Goal: Information Seeking & Learning: Learn about a topic

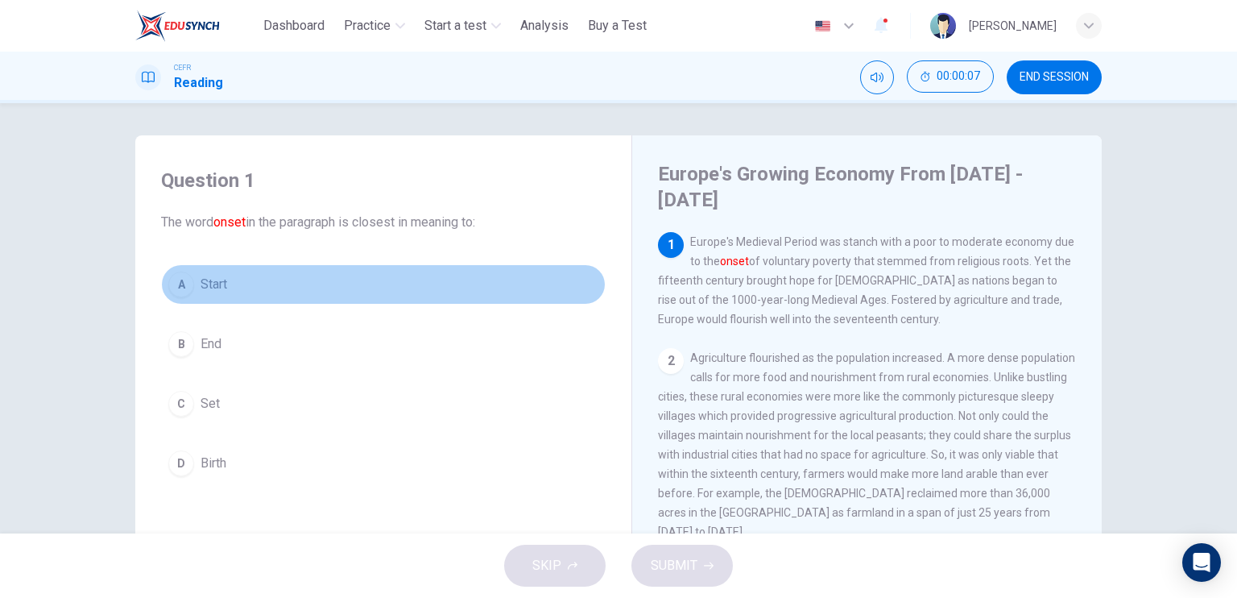
click at [330, 300] on button "A Start" at bounding box center [383, 284] width 445 height 40
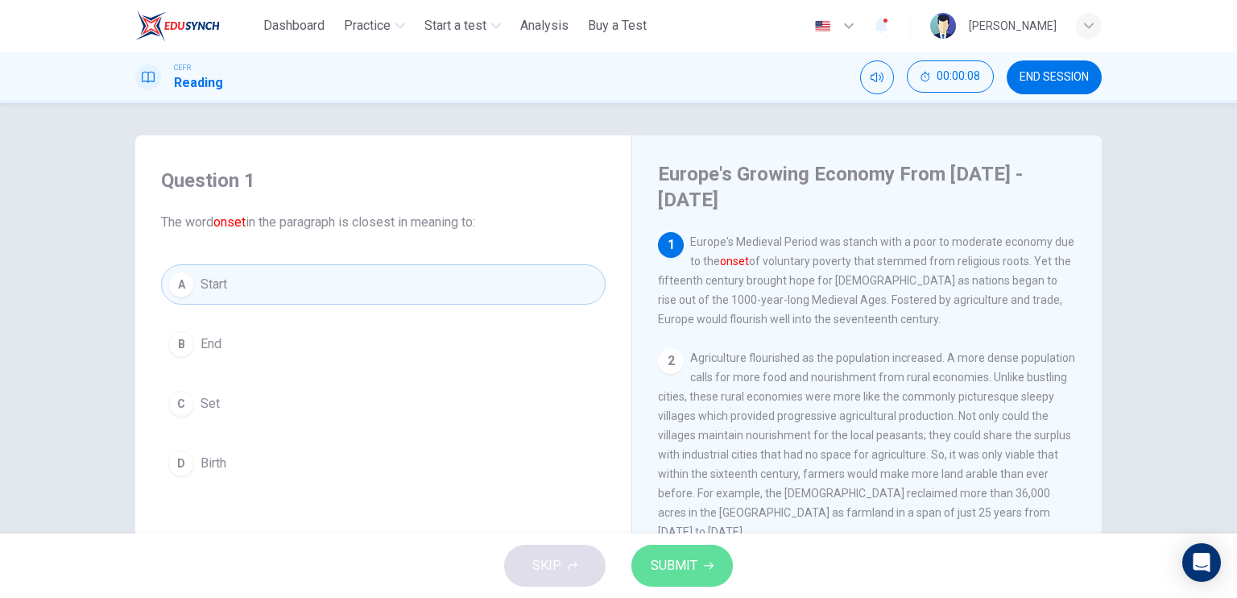
click at [674, 563] on span "SUBMIT" at bounding box center [674, 565] width 47 height 23
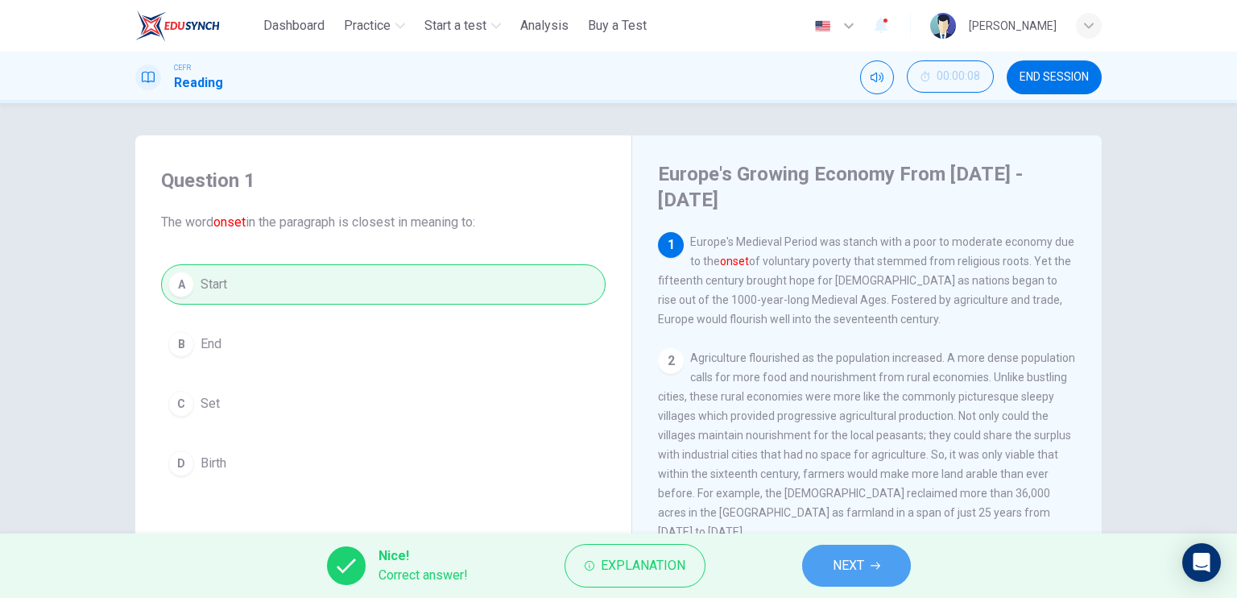
click at [821, 552] on button "NEXT" at bounding box center [856, 565] width 109 height 42
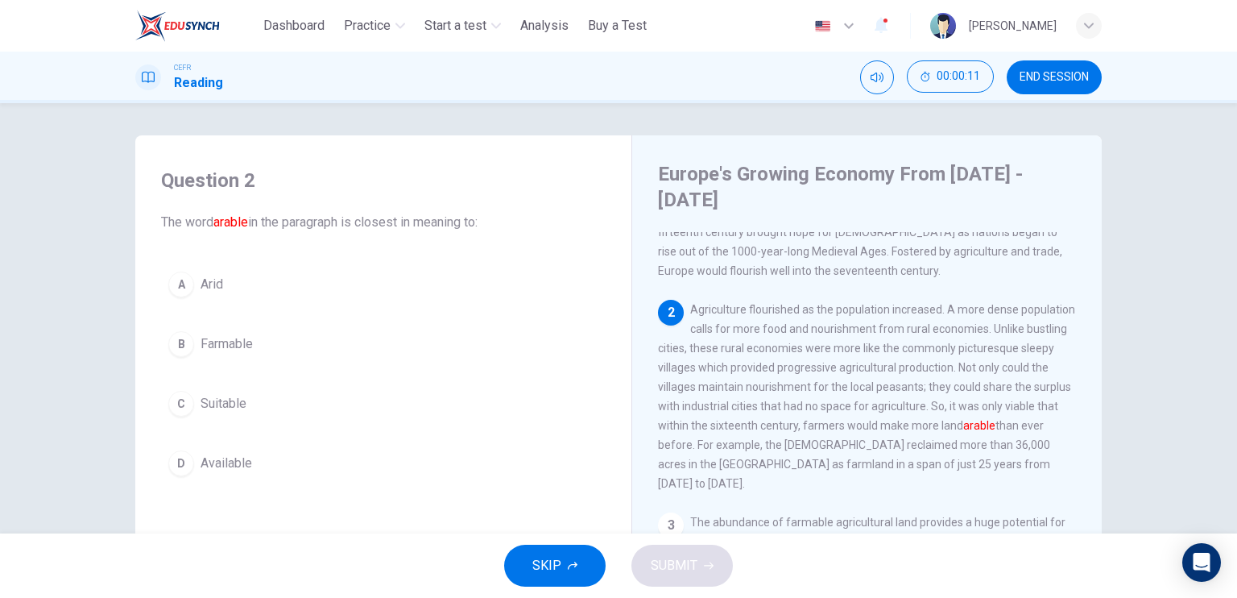
scroll to position [55, 0]
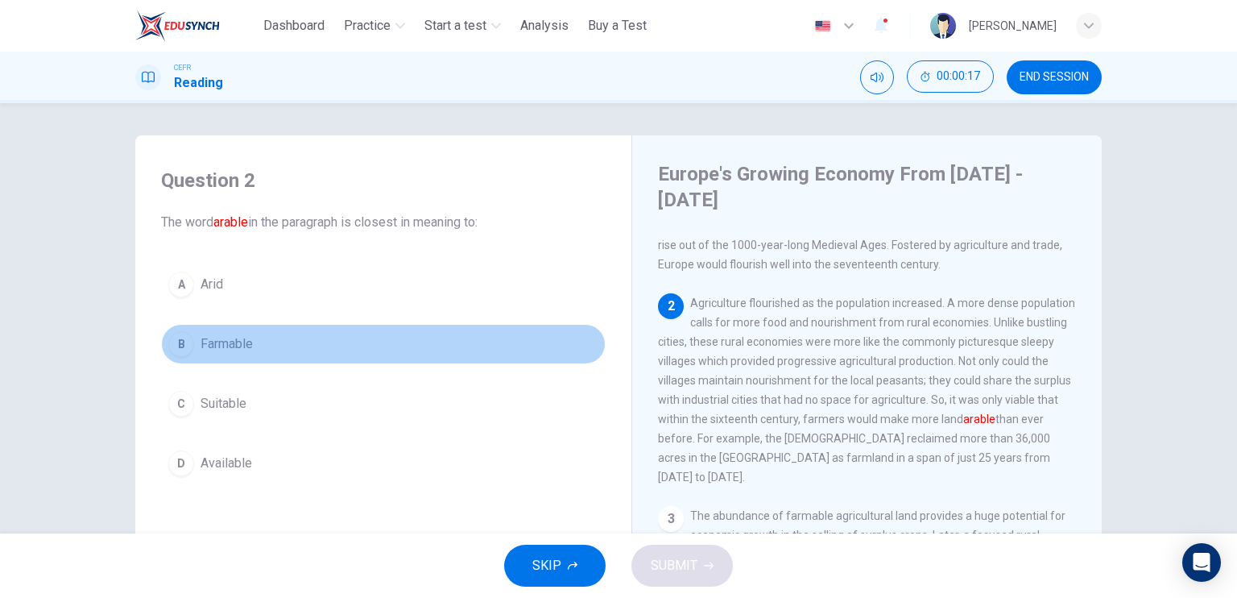
click at [366, 341] on button "B Farmable" at bounding box center [383, 344] width 445 height 40
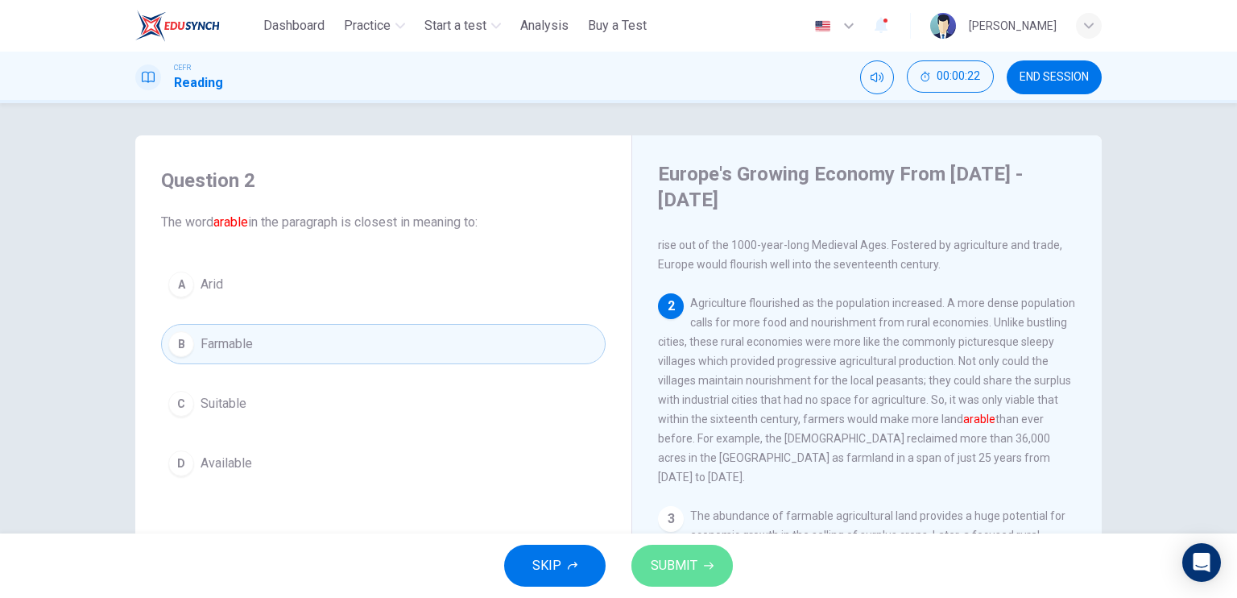
click at [670, 583] on button "SUBMIT" at bounding box center [681, 565] width 101 height 42
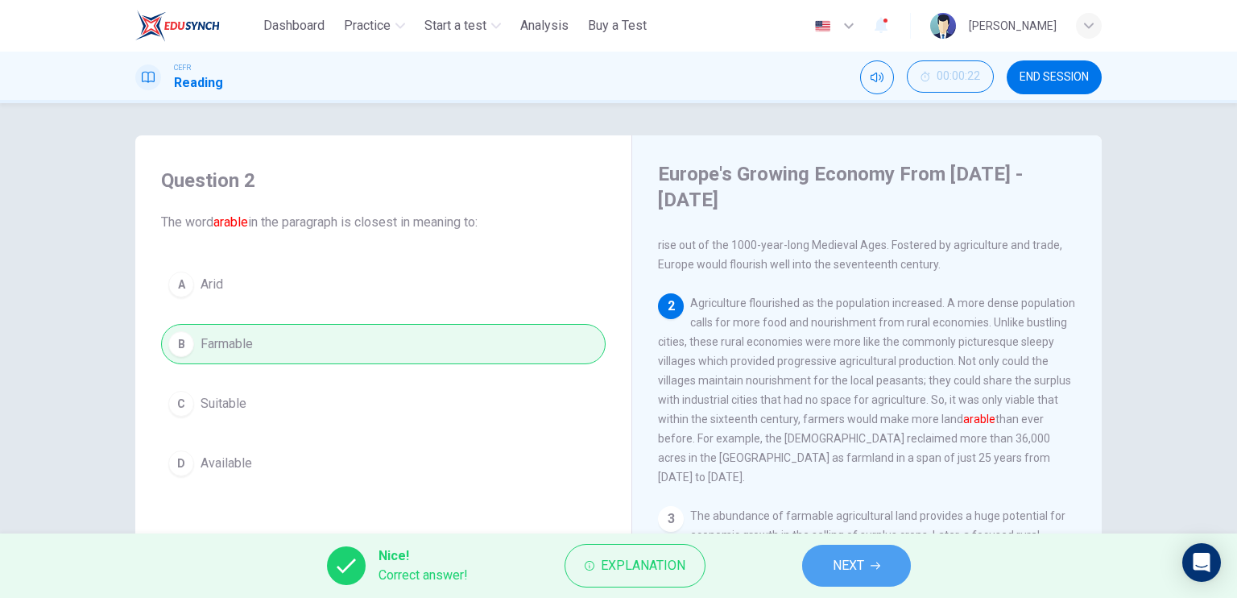
click at [831, 550] on button "NEXT" at bounding box center [856, 565] width 109 height 42
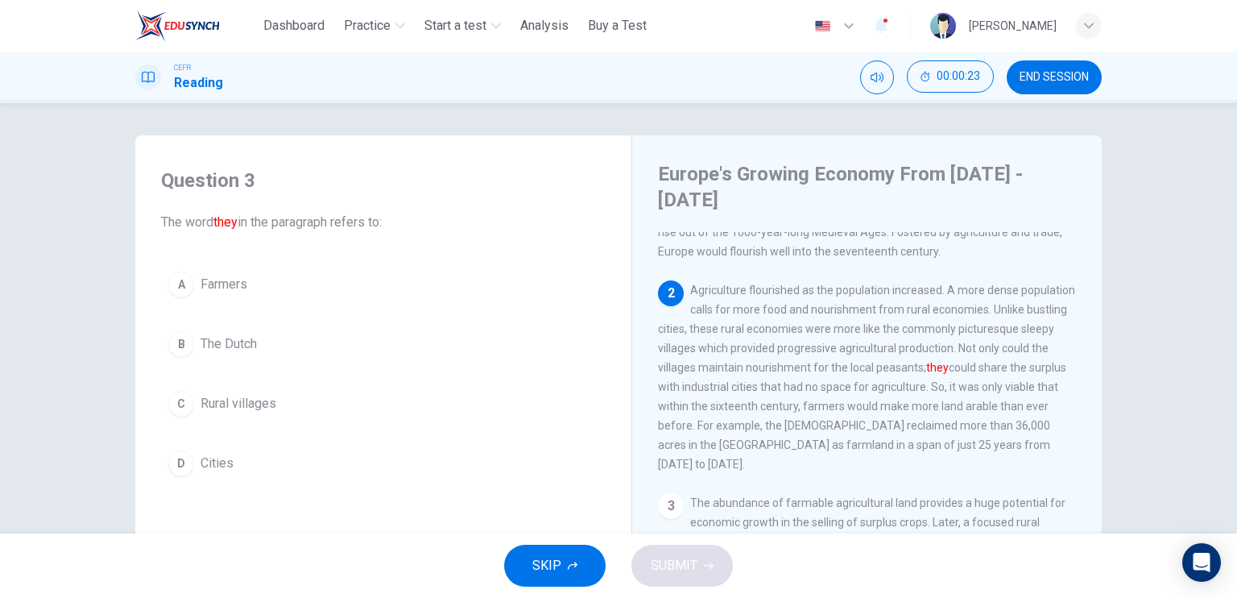
scroll to position [68, 0]
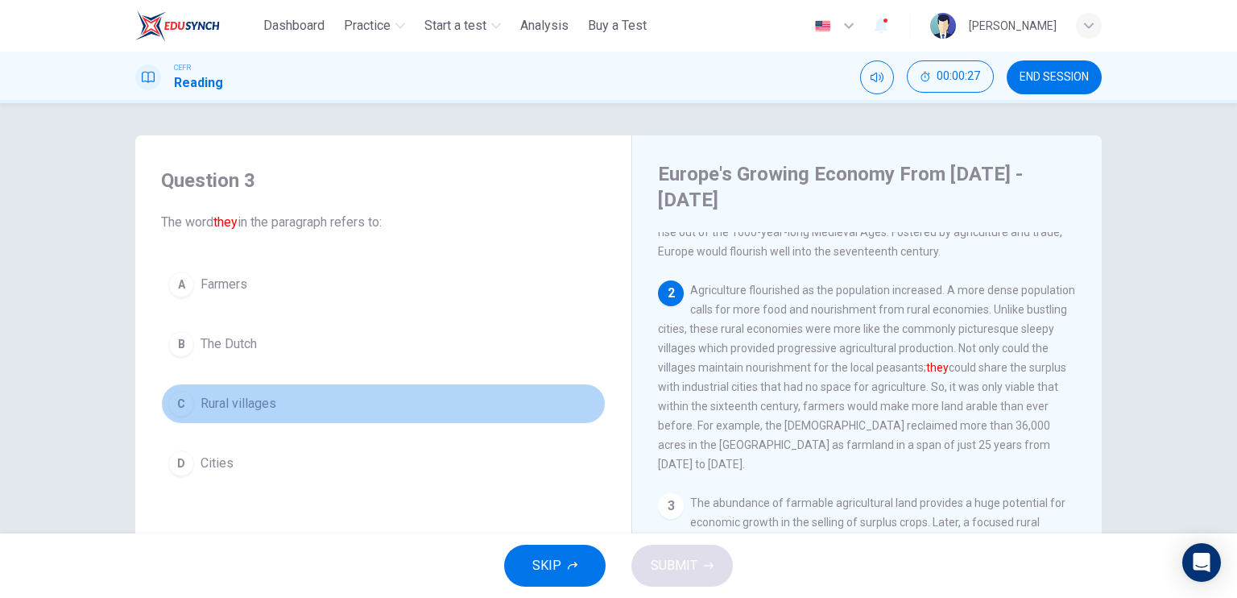
click at [307, 395] on button "C Rural villages" at bounding box center [383, 403] width 445 height 40
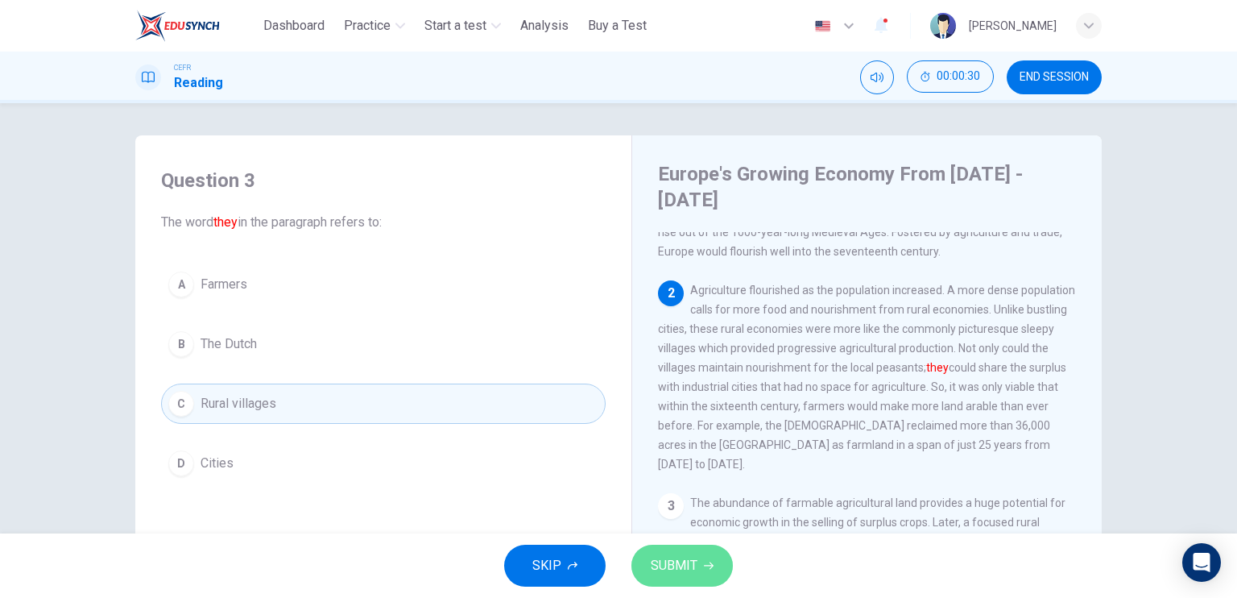
click at [678, 552] on button "SUBMIT" at bounding box center [681, 565] width 101 height 42
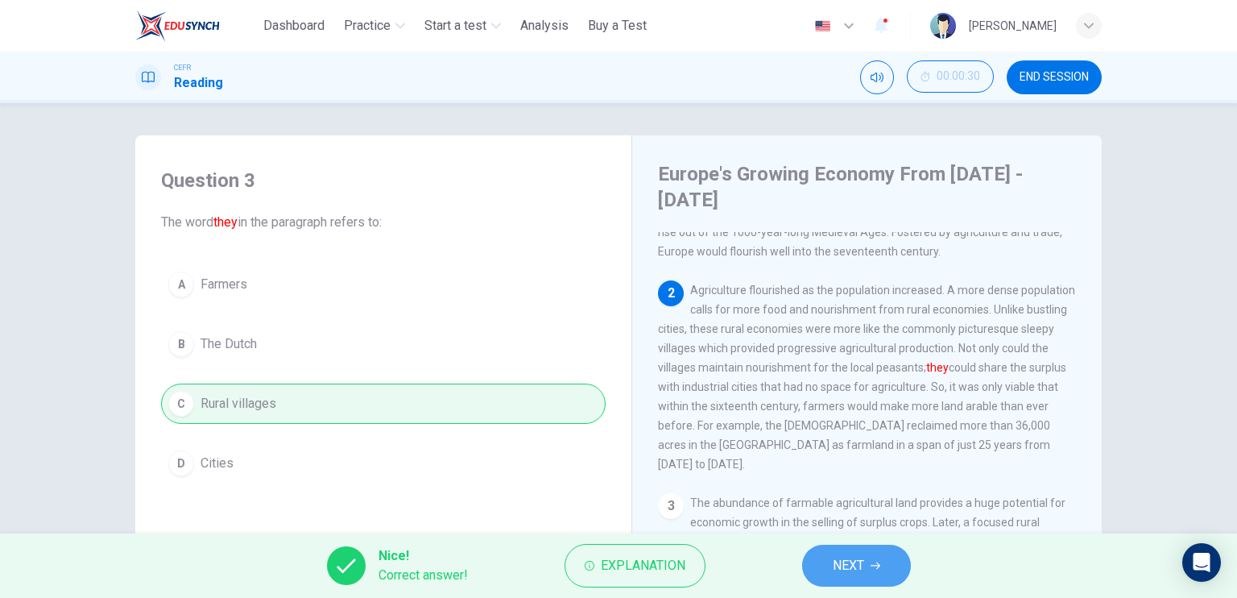
click at [843, 574] on span "NEXT" at bounding box center [848, 565] width 31 height 23
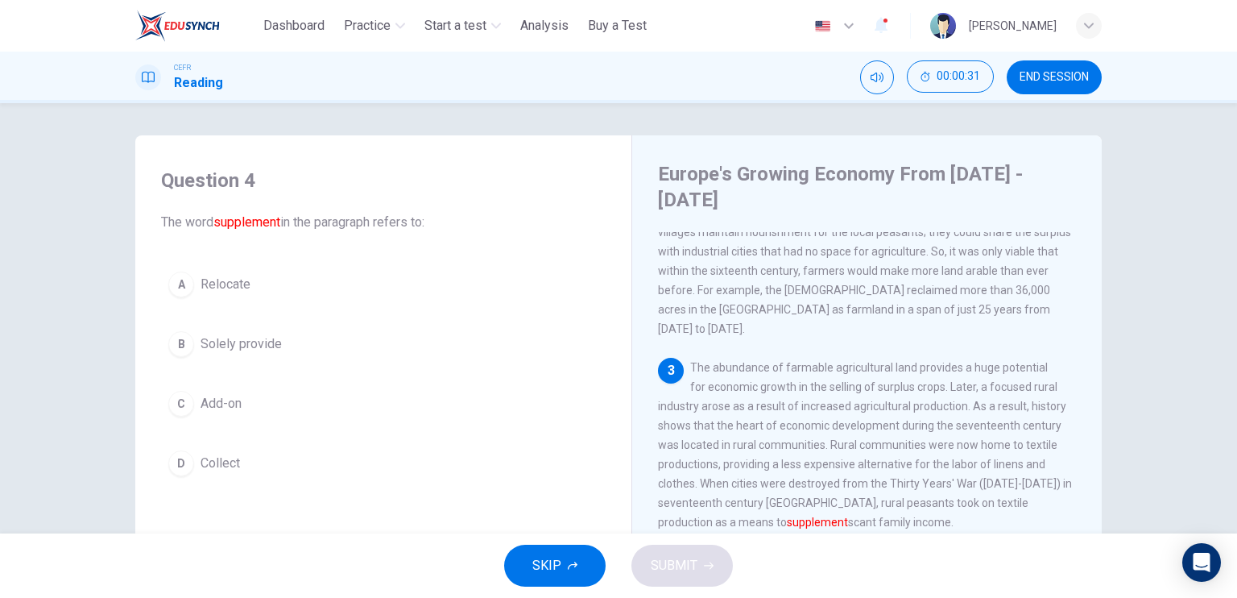
scroll to position [209, 0]
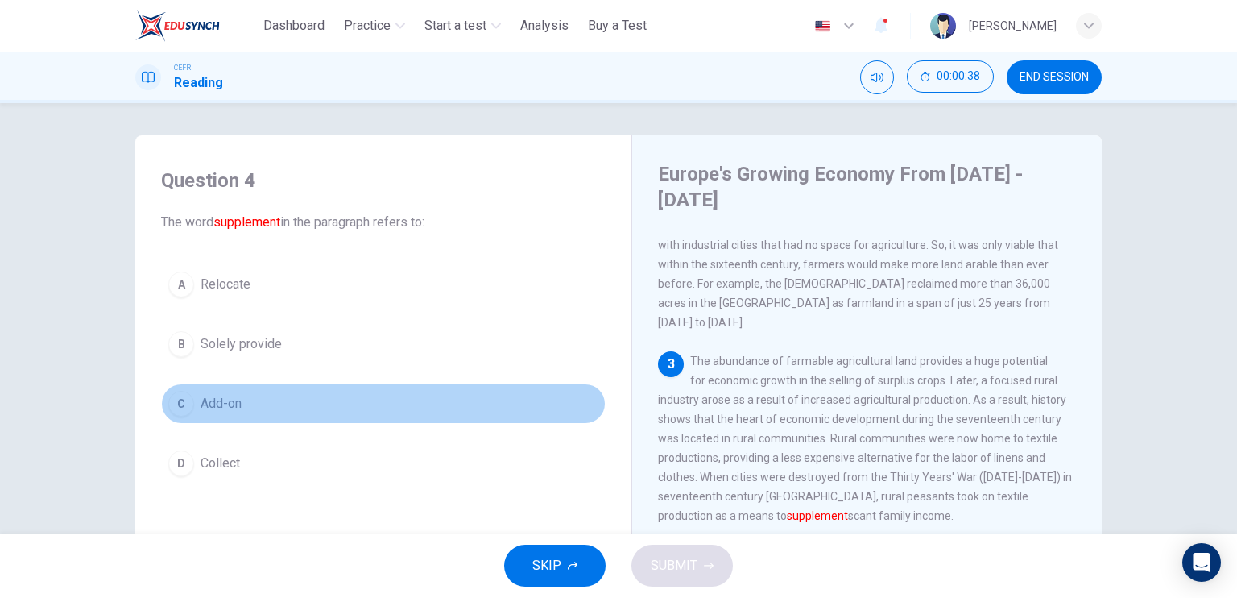
click at [370, 415] on button "C Add-on" at bounding box center [383, 403] width 445 height 40
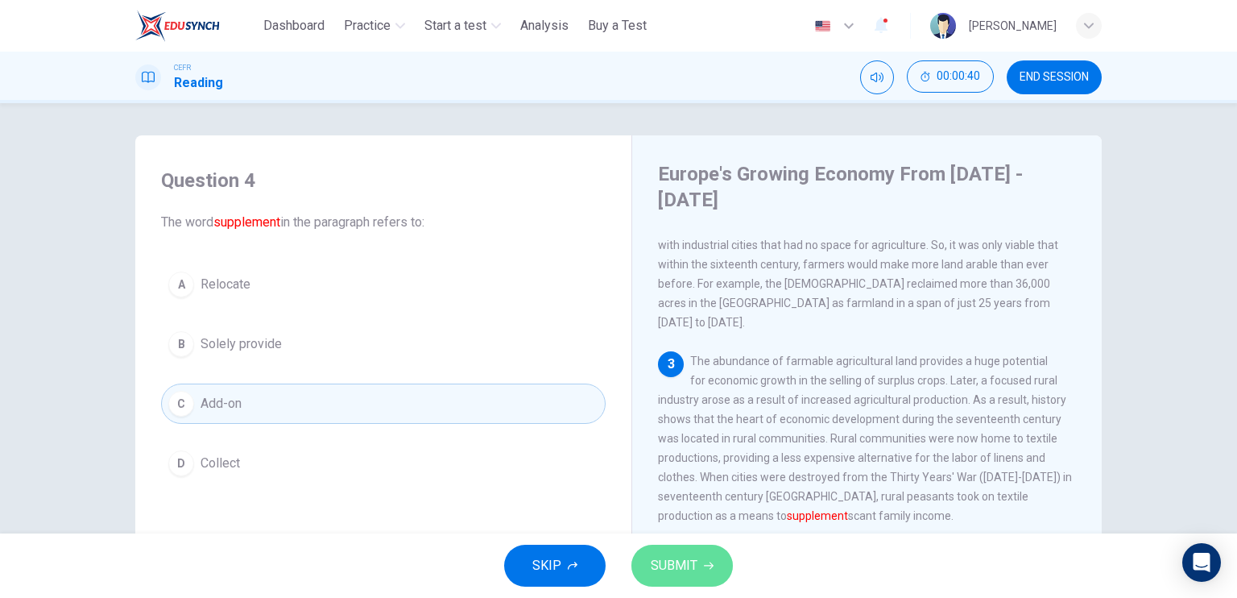
click at [662, 556] on span "SUBMIT" at bounding box center [674, 565] width 47 height 23
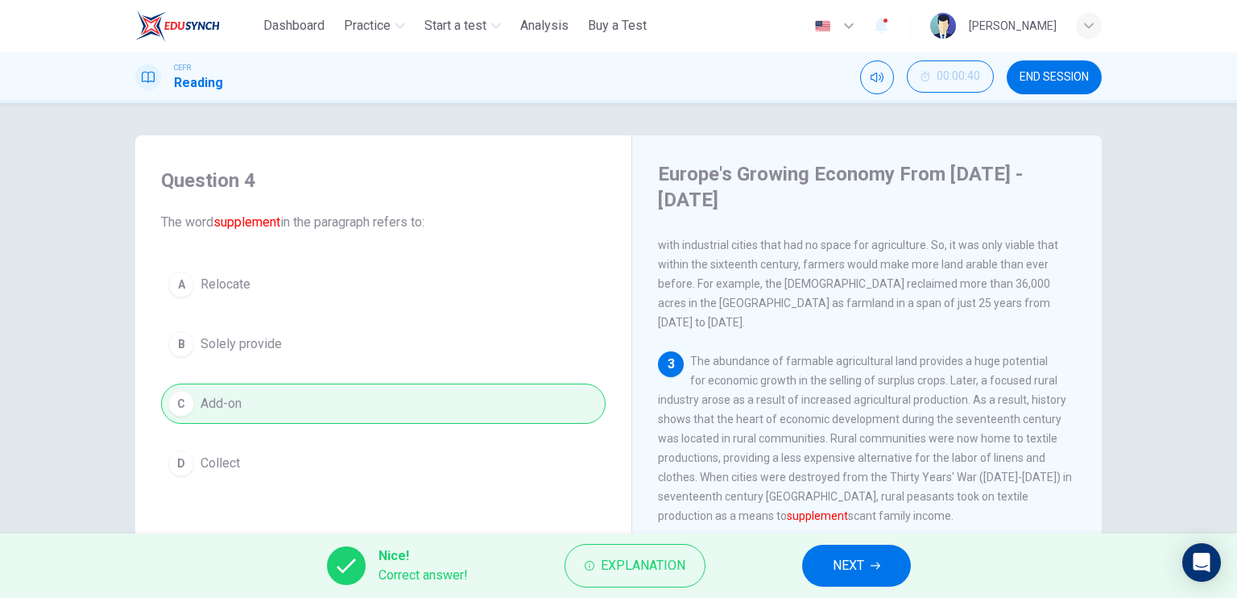
click at [813, 556] on button "NEXT" at bounding box center [856, 565] width 109 height 42
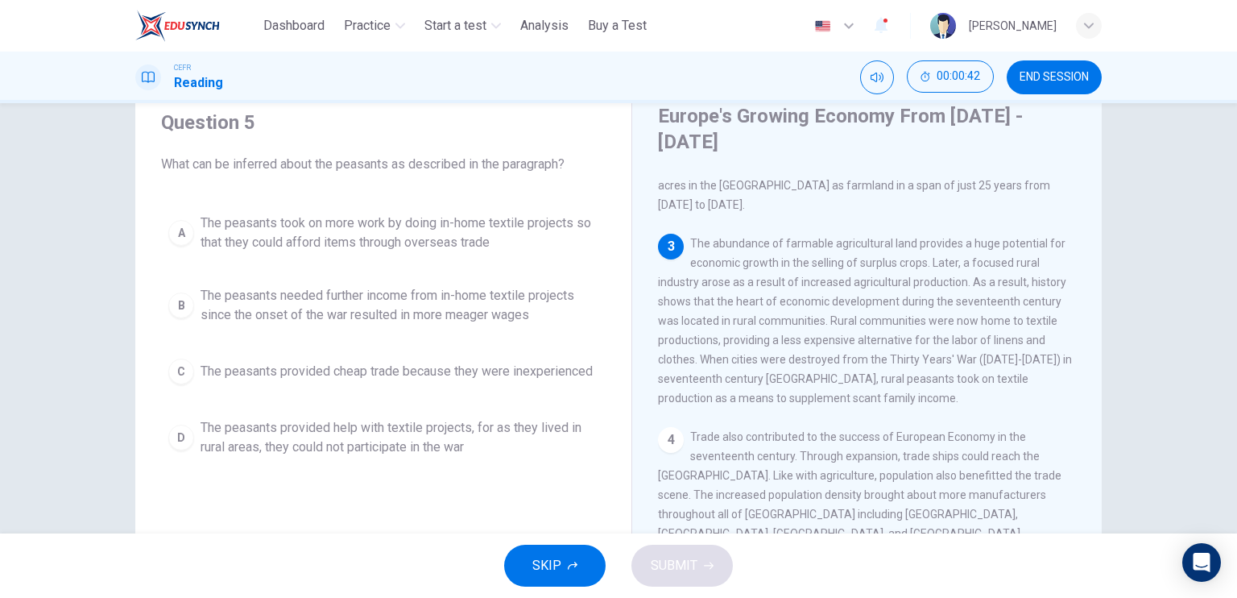
scroll to position [63, 0]
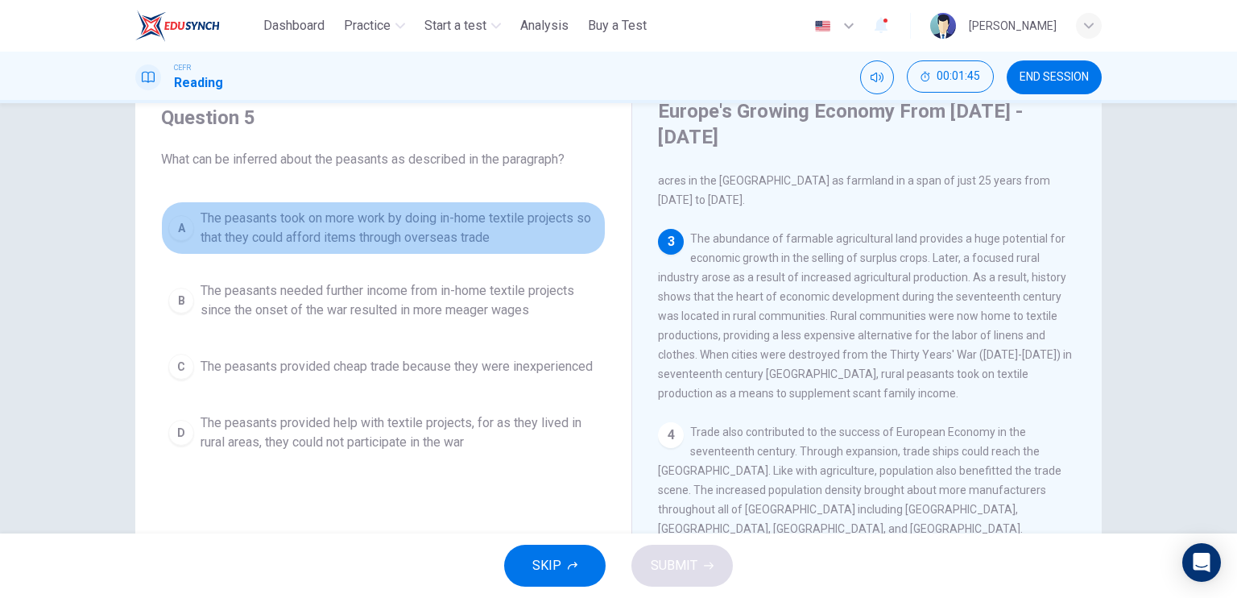
click at [430, 246] on span "The peasants took on more work by doing in-home textile projects so that they c…" at bounding box center [400, 228] width 398 height 39
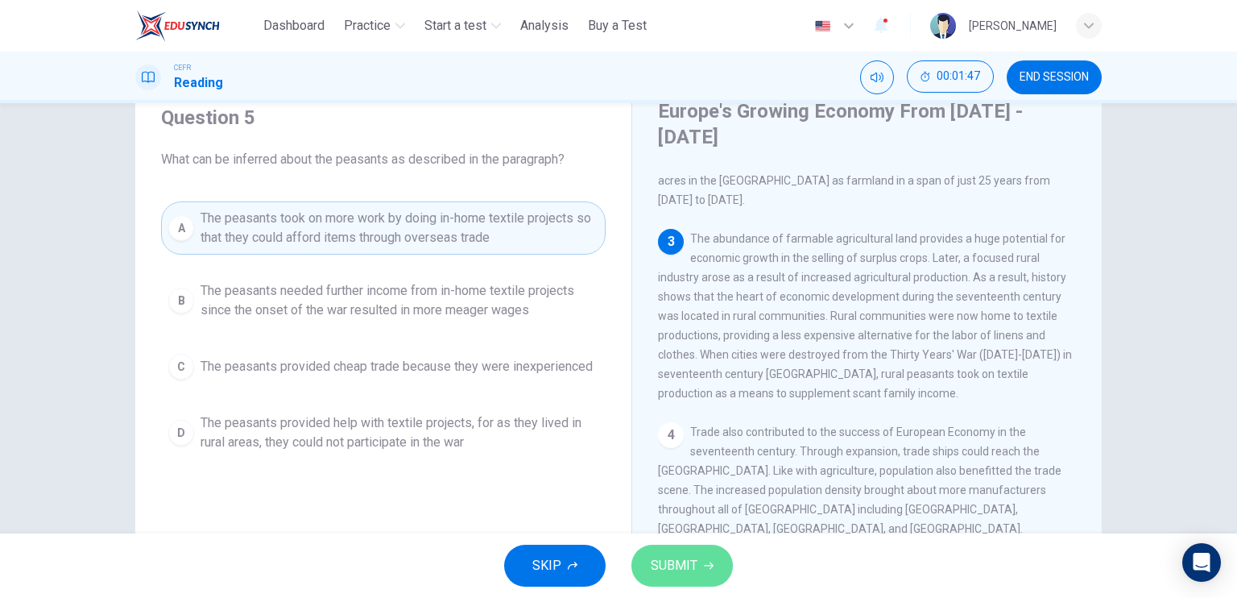
click at [696, 560] on span "SUBMIT" at bounding box center [674, 565] width 47 height 23
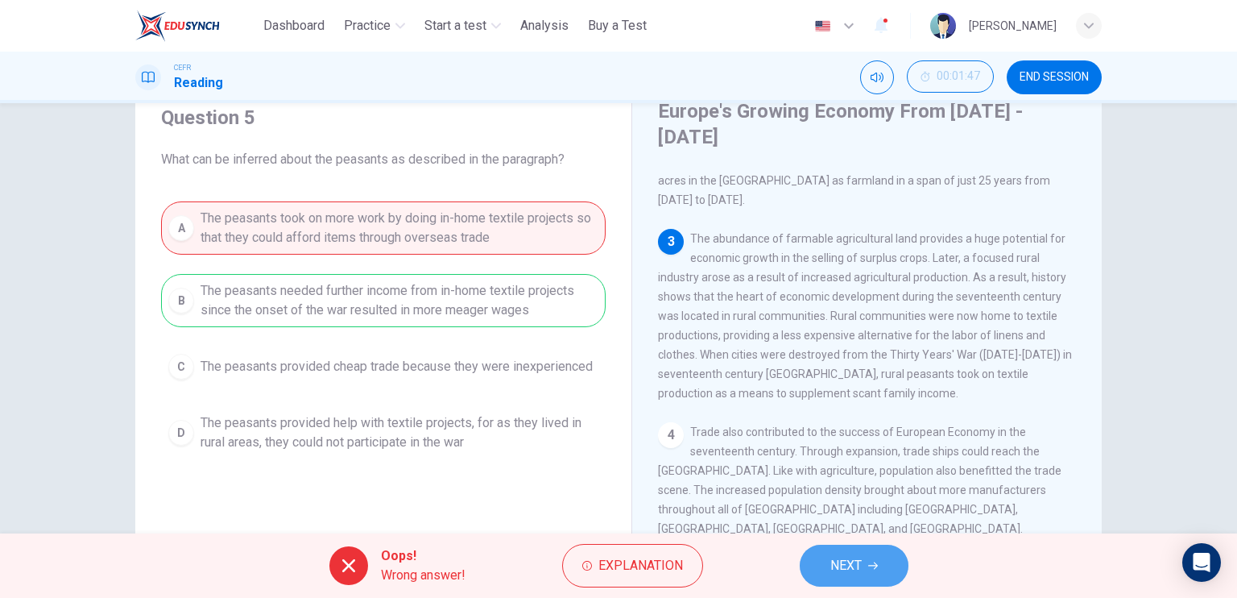
click at [824, 566] on button "NEXT" at bounding box center [854, 565] width 109 height 42
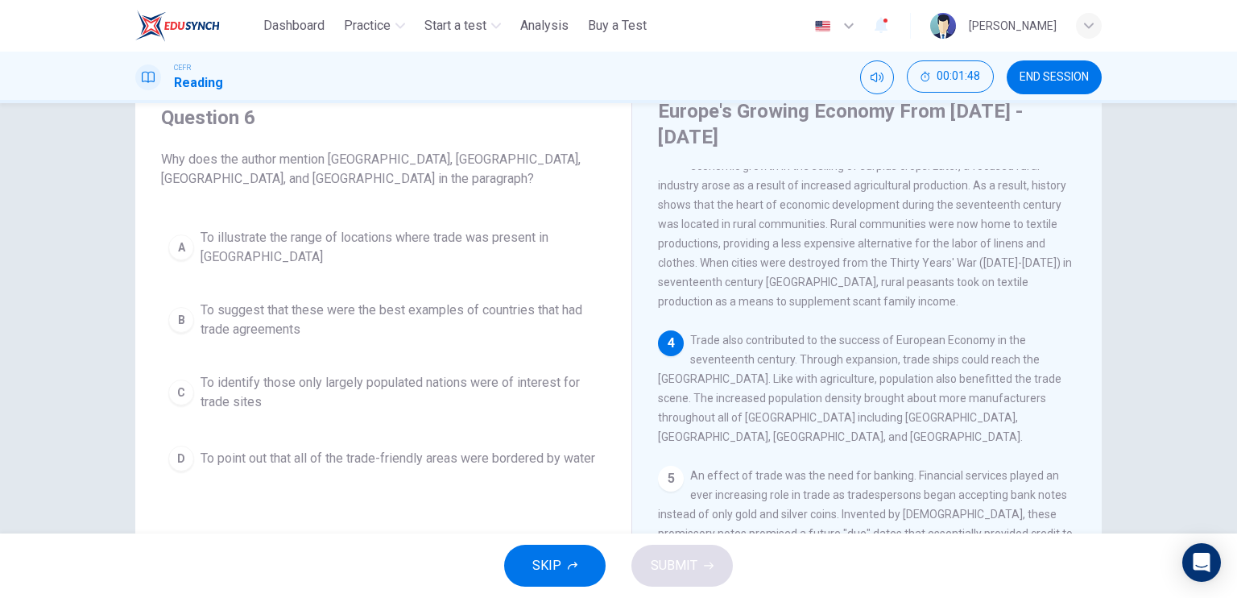
scroll to position [362, 0]
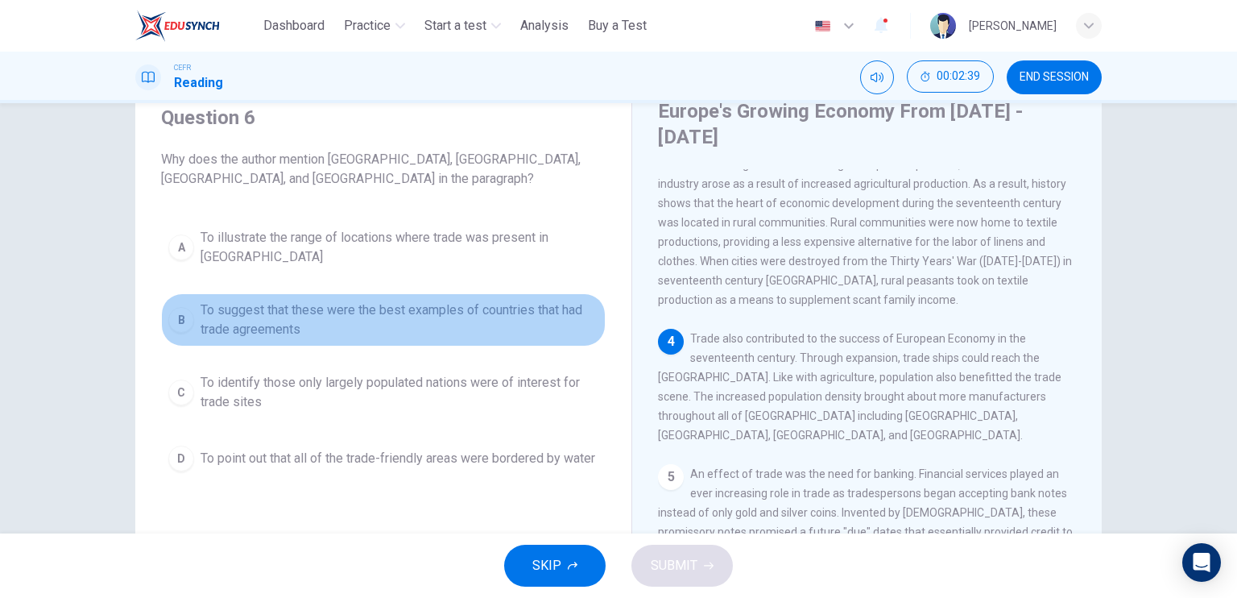
click at [464, 314] on span "To suggest that these were the best examples of countries that had trade agreem…" at bounding box center [400, 319] width 398 height 39
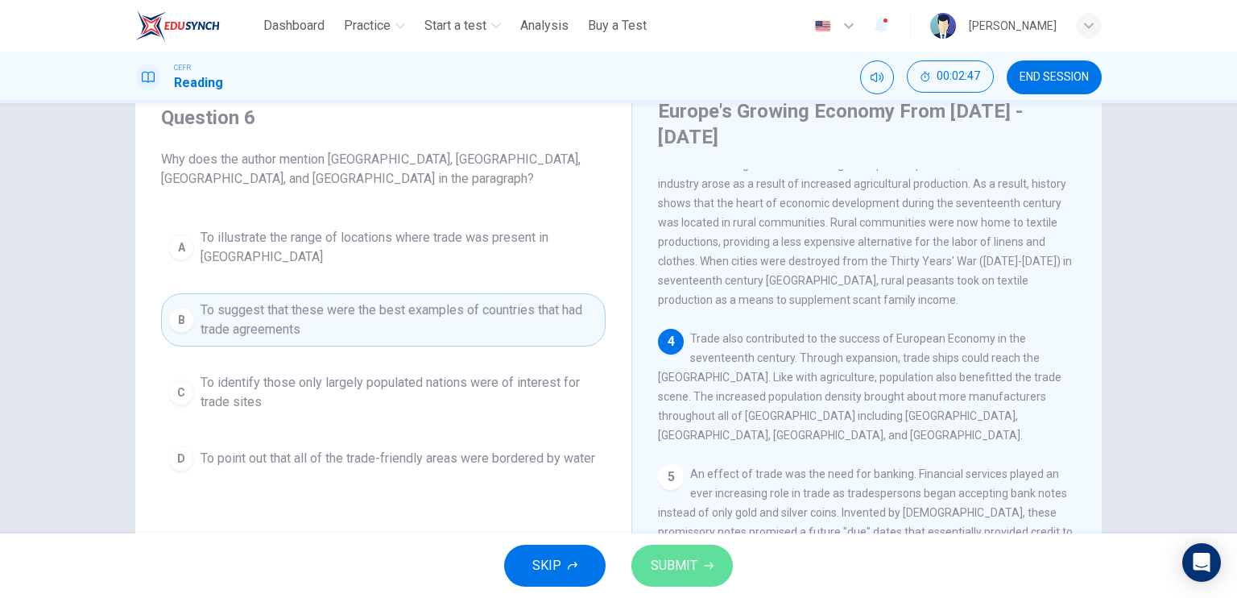
click at [697, 549] on button "SUBMIT" at bounding box center [681, 565] width 101 height 42
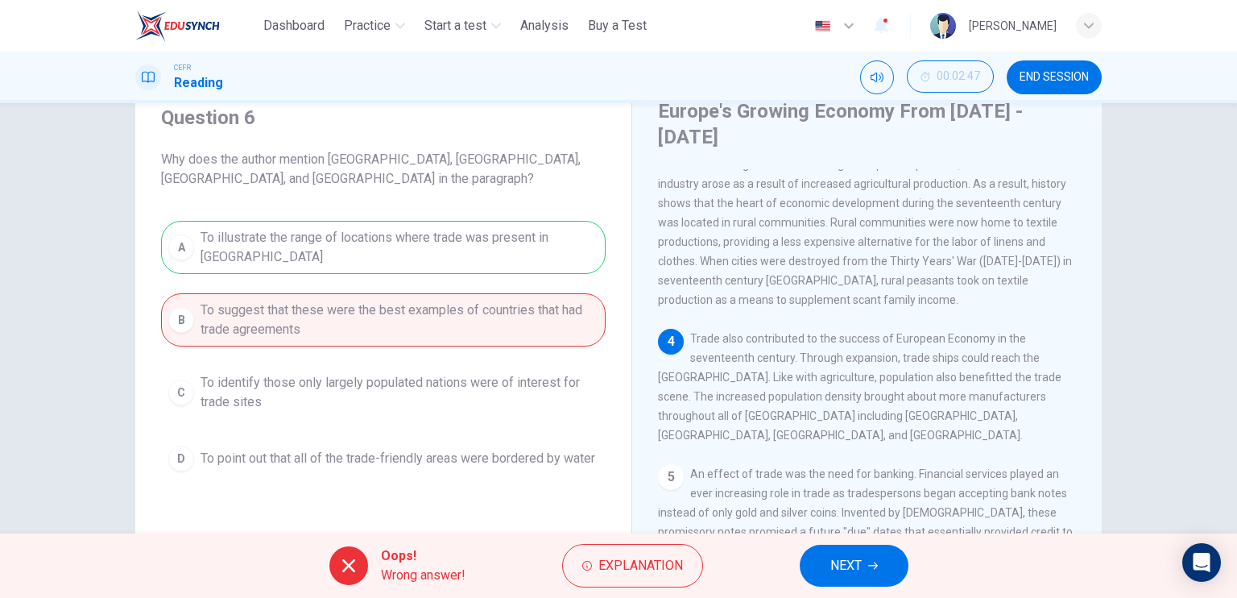
click at [831, 556] on span "NEXT" at bounding box center [845, 565] width 31 height 23
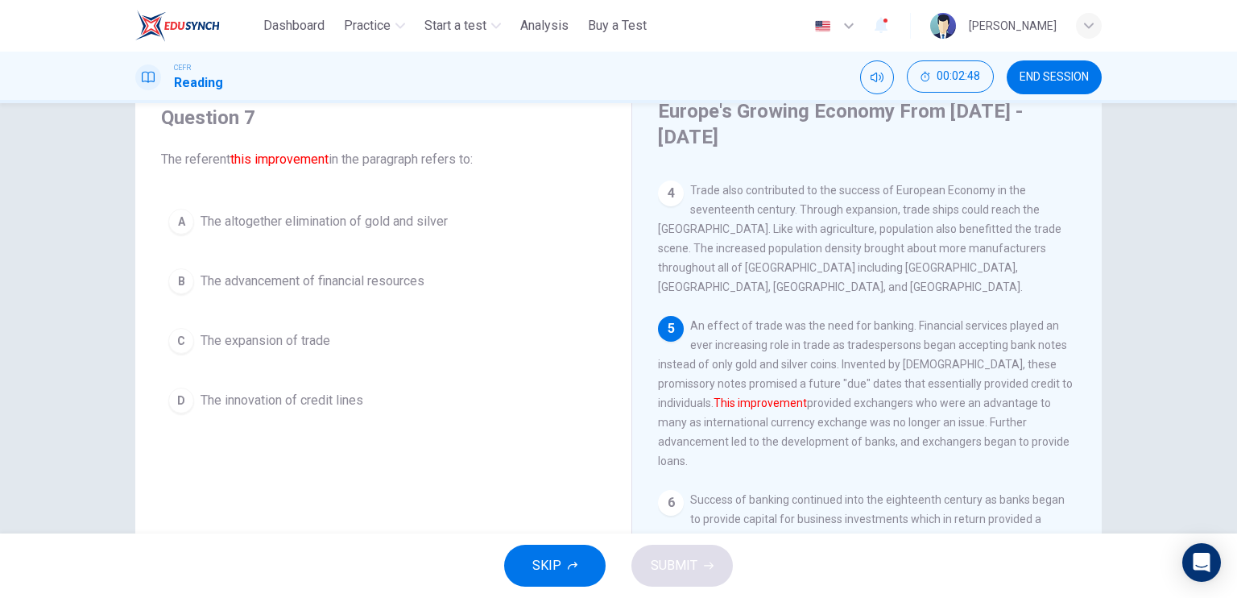
scroll to position [525, 0]
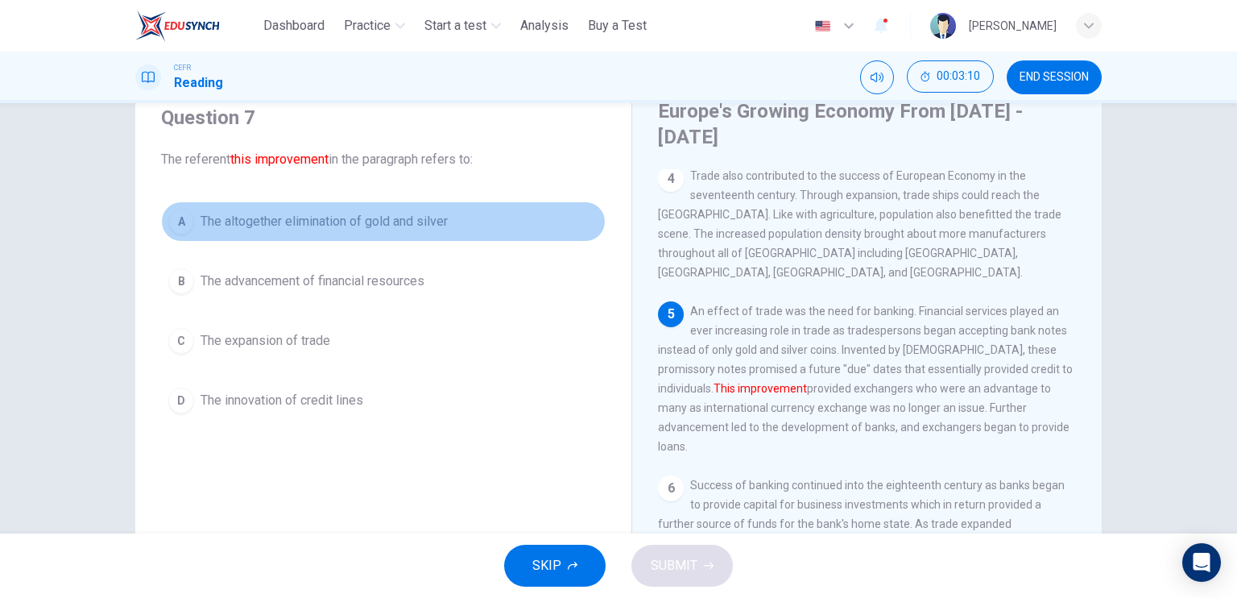
click at [466, 241] on button "A The altogether elimination of gold and silver" at bounding box center [383, 221] width 445 height 40
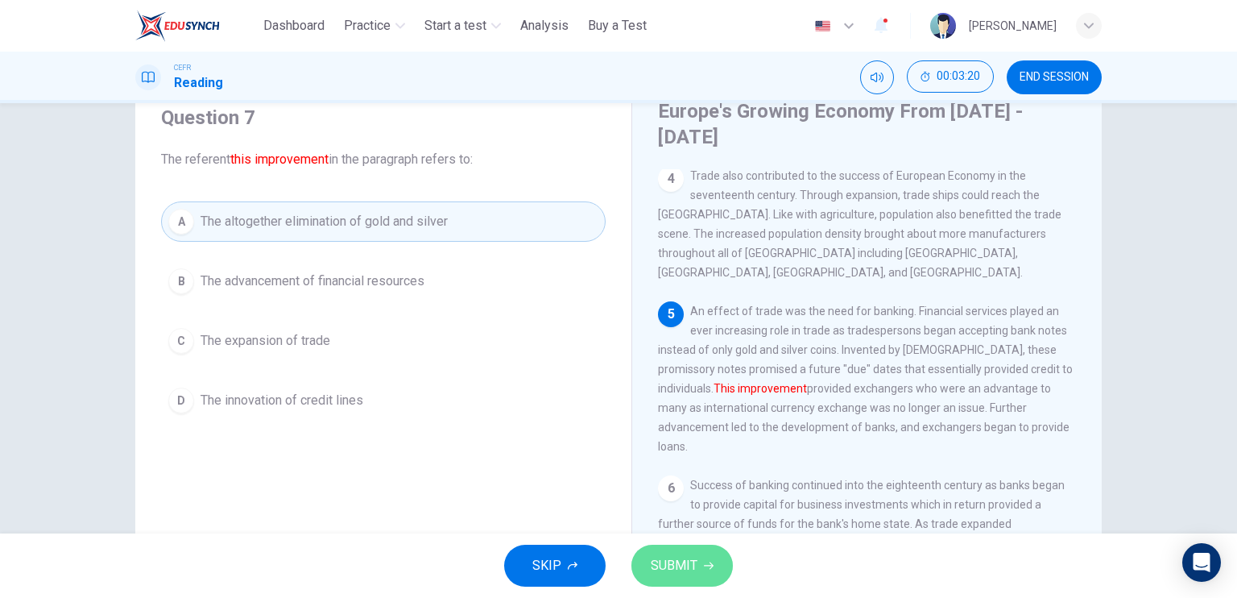
click at [689, 560] on span "SUBMIT" at bounding box center [674, 565] width 47 height 23
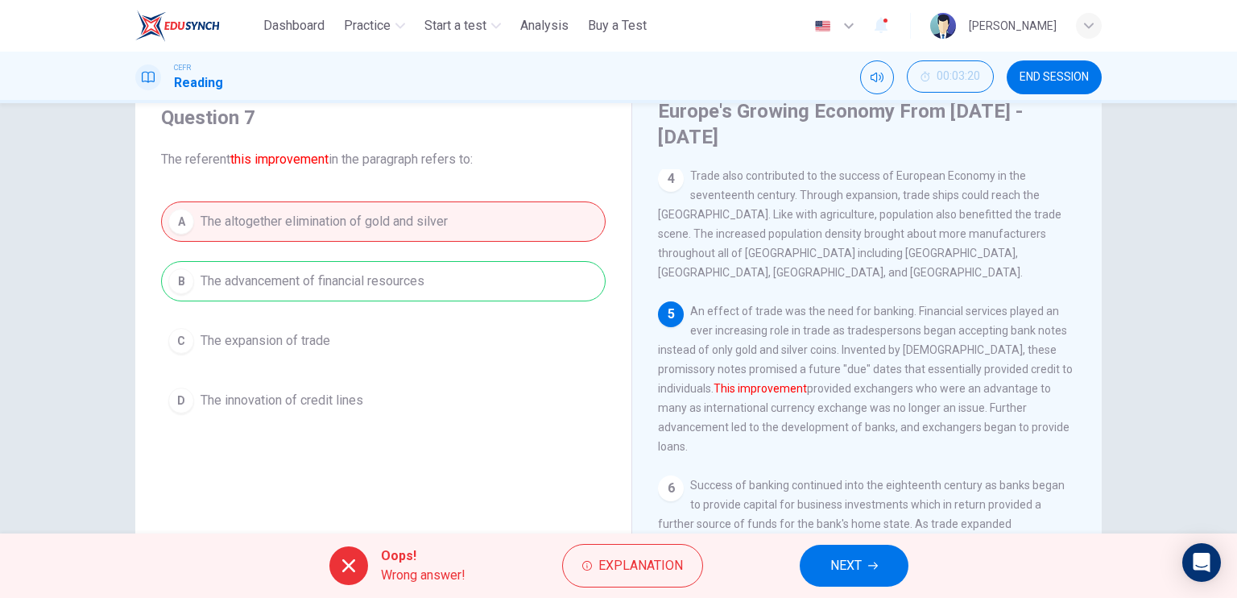
drag, startPoint x: 792, startPoint y: 560, endPoint x: 820, endPoint y: 556, distance: 27.6
click at [820, 556] on div "Oops! Wrong answer! Explanation NEXT" at bounding box center [618, 565] width 1237 height 64
click at [820, 556] on button "NEXT" at bounding box center [854, 565] width 109 height 42
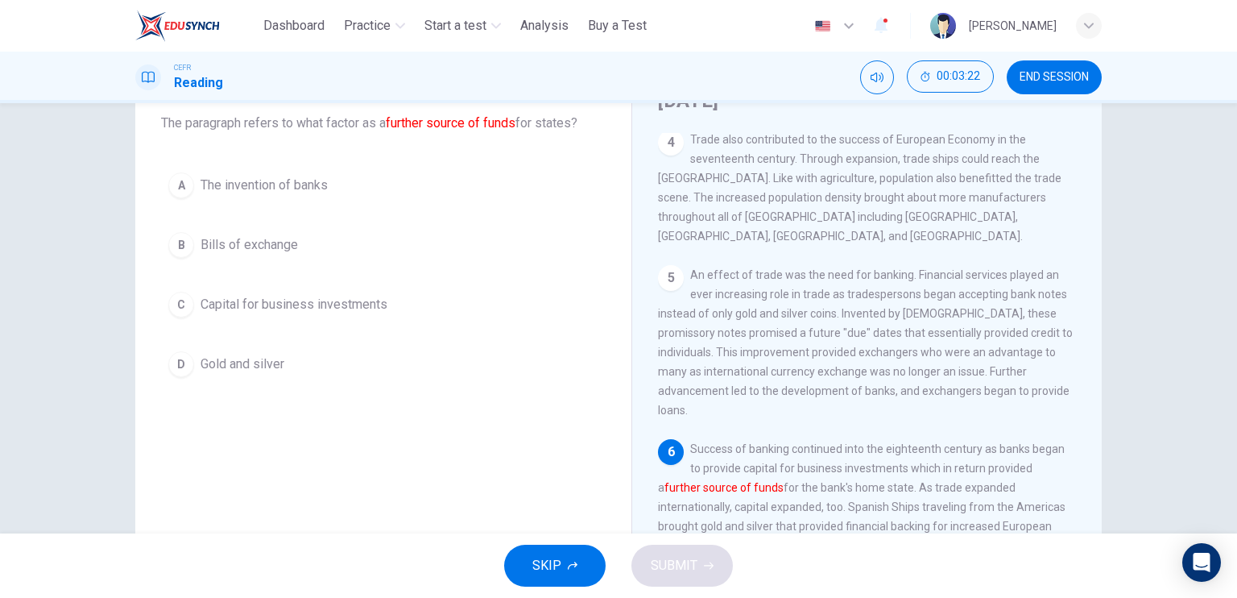
scroll to position [106, 0]
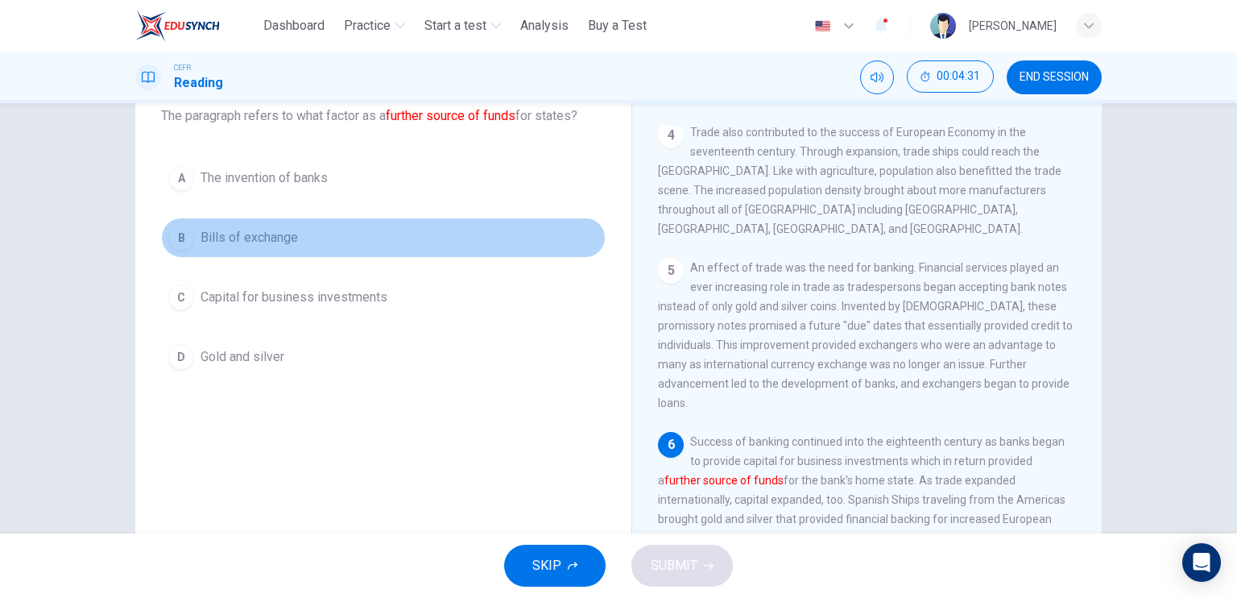
click at [323, 247] on button "B Bills of exchange" at bounding box center [383, 237] width 445 height 40
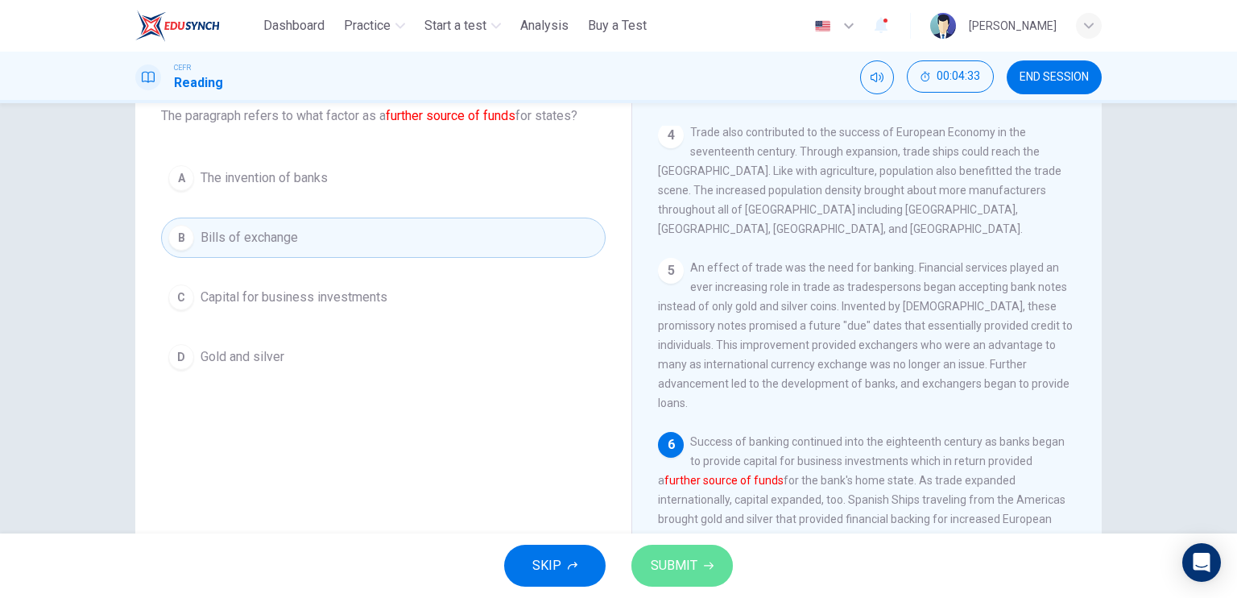
click at [693, 573] on span "SUBMIT" at bounding box center [674, 565] width 47 height 23
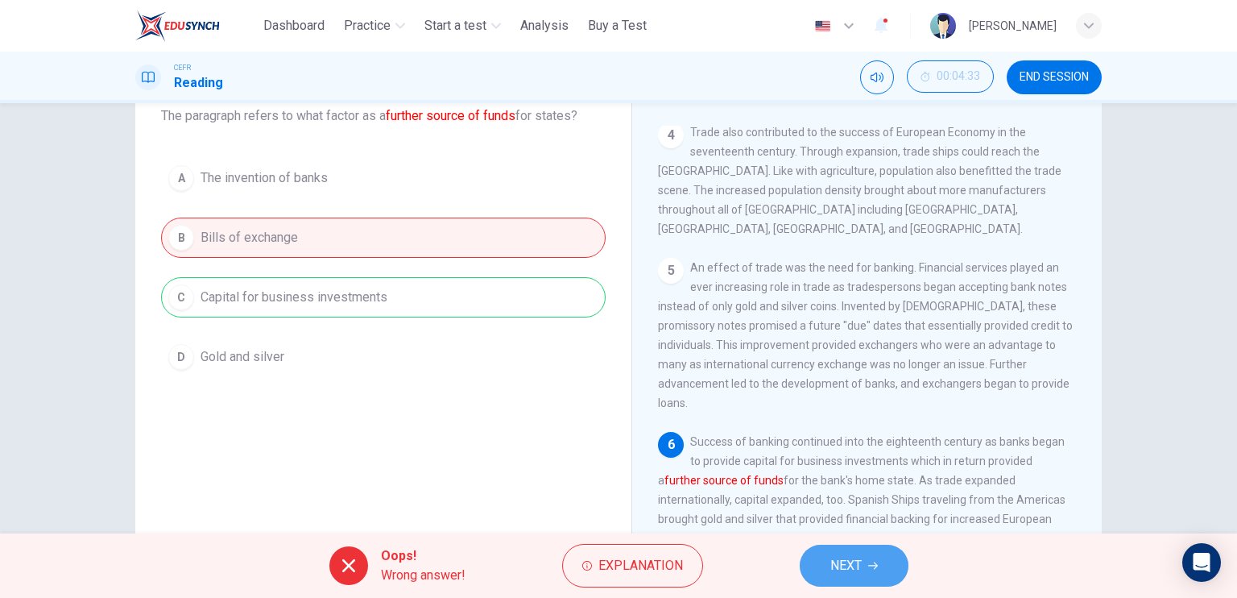
click at [837, 573] on span "NEXT" at bounding box center [845, 565] width 31 height 23
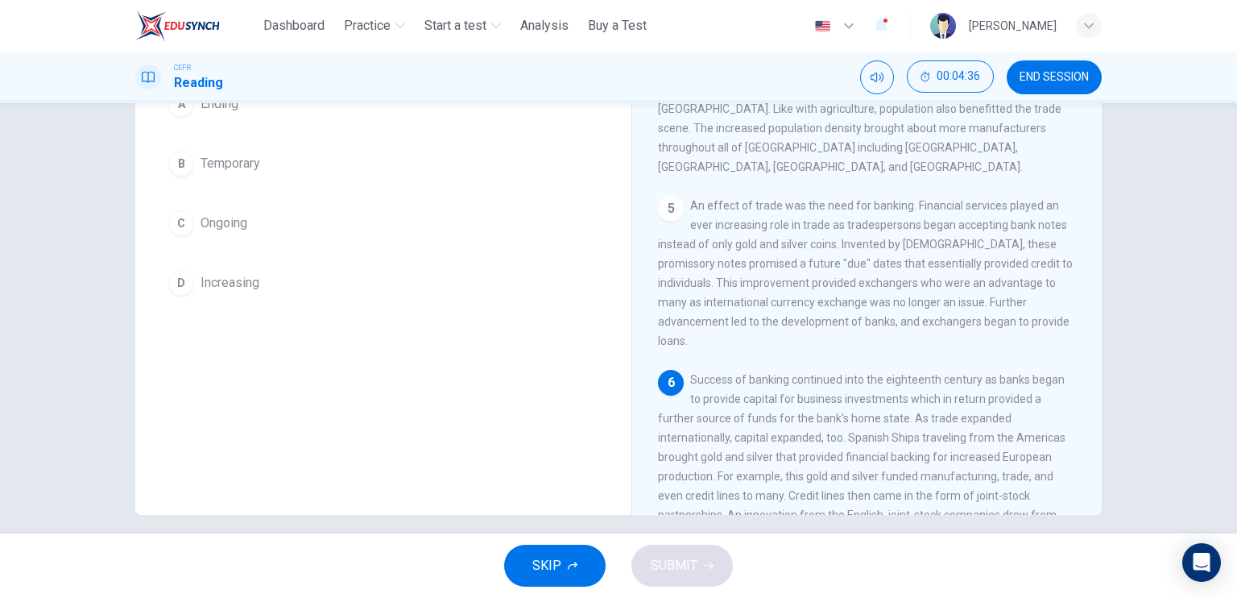
scroll to position [509, 0]
click at [755, 432] on div "6 Success of banking continued into the eighteenth century as banks began to pr…" at bounding box center [867, 470] width 419 height 193
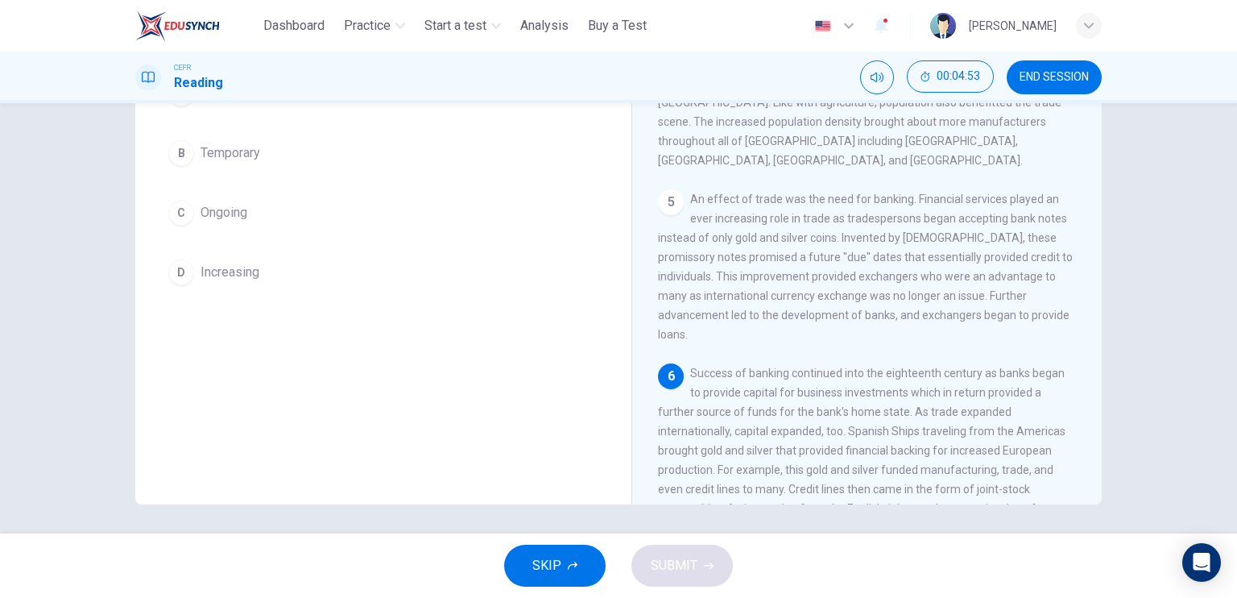
scroll to position [193, 0]
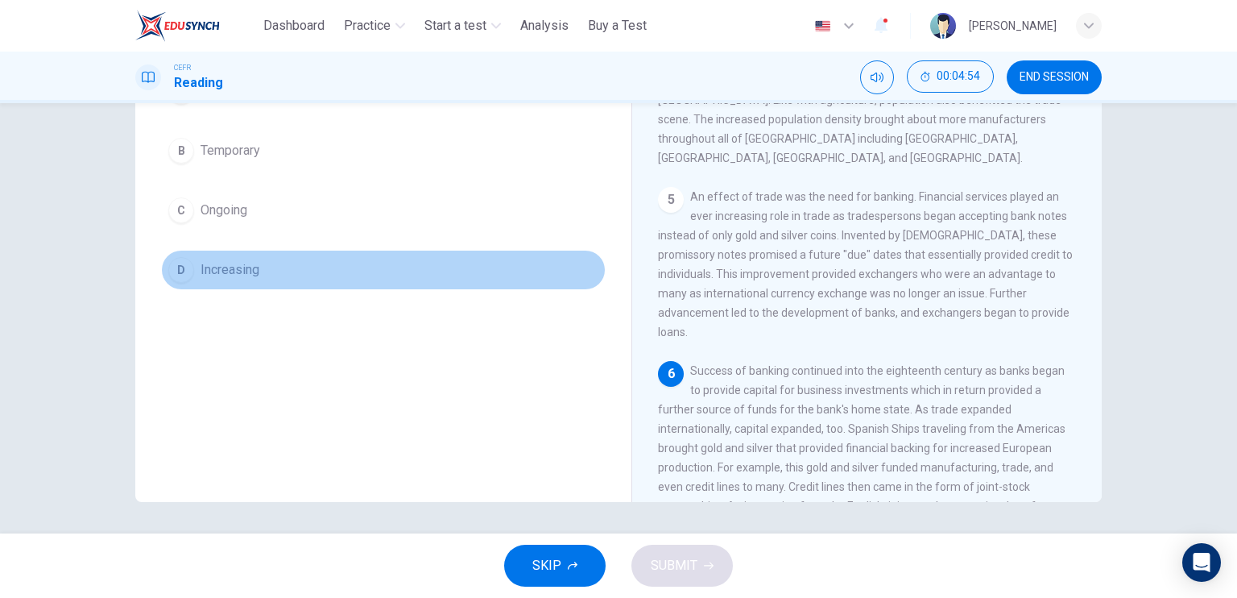
click at [353, 254] on button "D Increasing" at bounding box center [383, 270] width 445 height 40
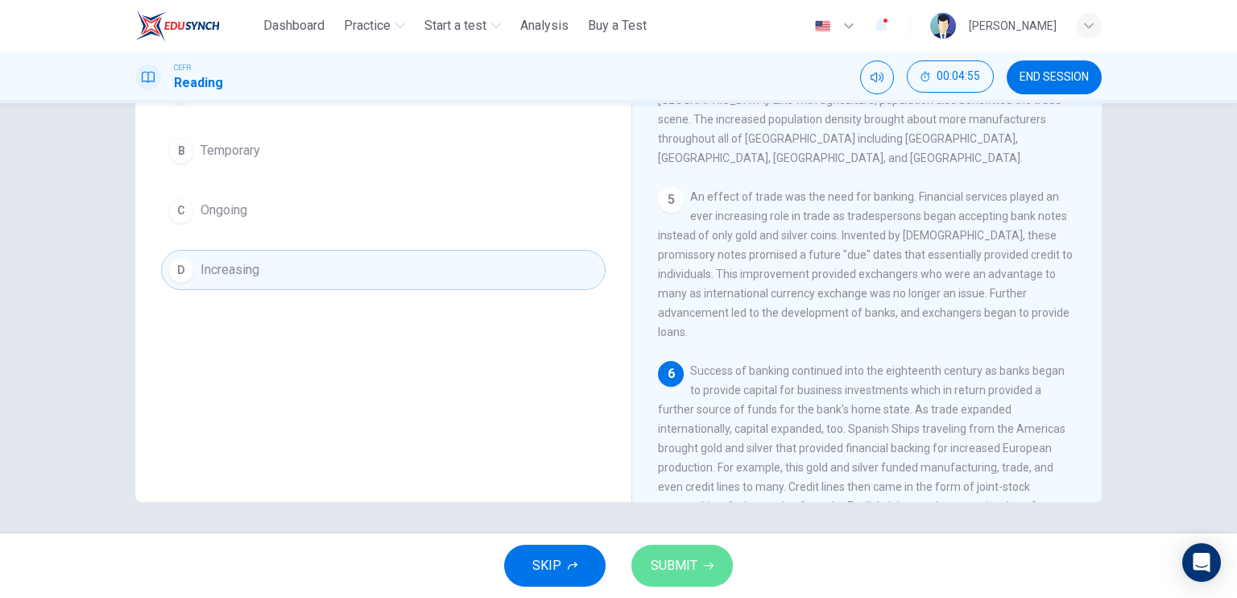
click at [686, 563] on span "SUBMIT" at bounding box center [674, 565] width 47 height 23
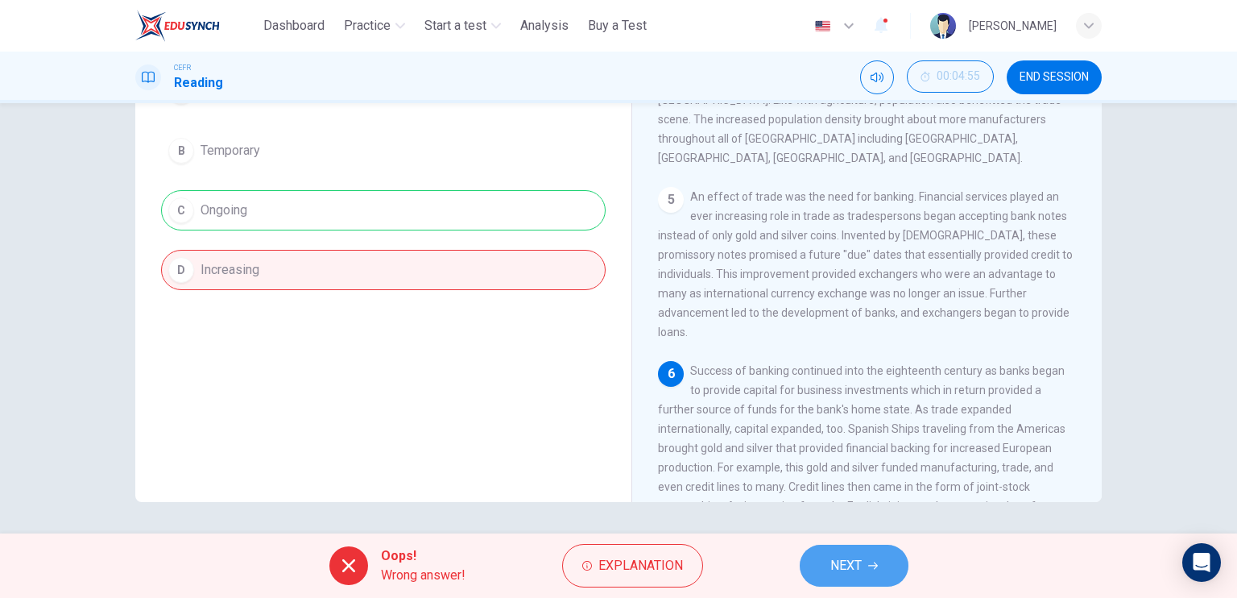
click at [822, 573] on button "NEXT" at bounding box center [854, 565] width 109 height 42
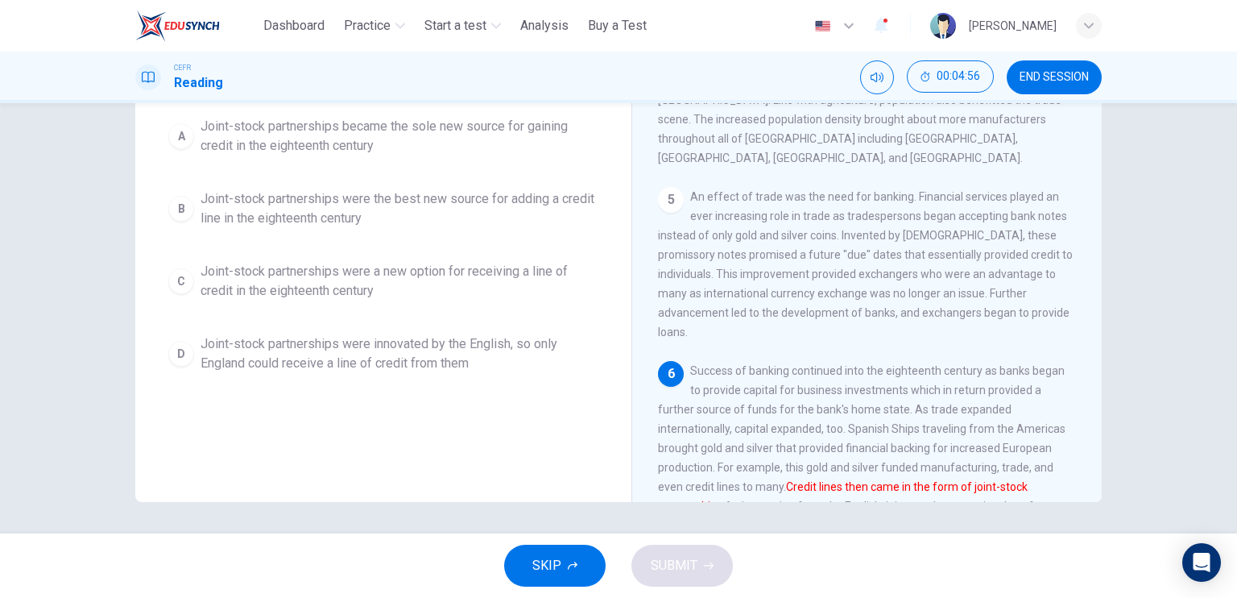
scroll to position [74, 0]
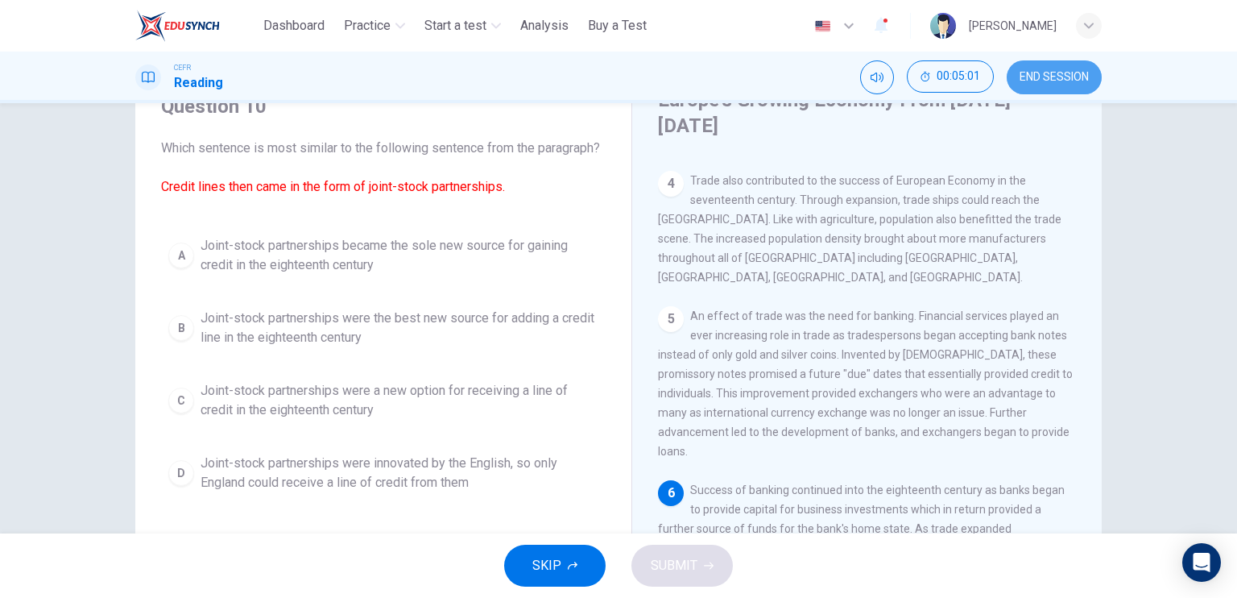
click at [1040, 81] on span "END SESSION" at bounding box center [1053, 77] width 69 height 13
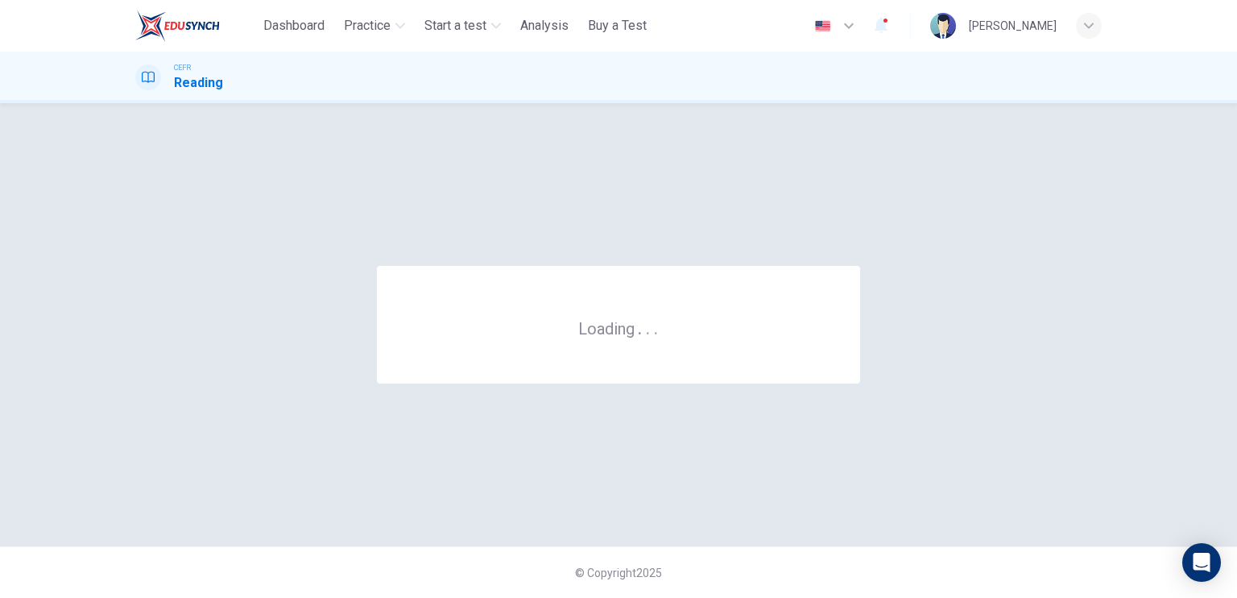
scroll to position [0, 0]
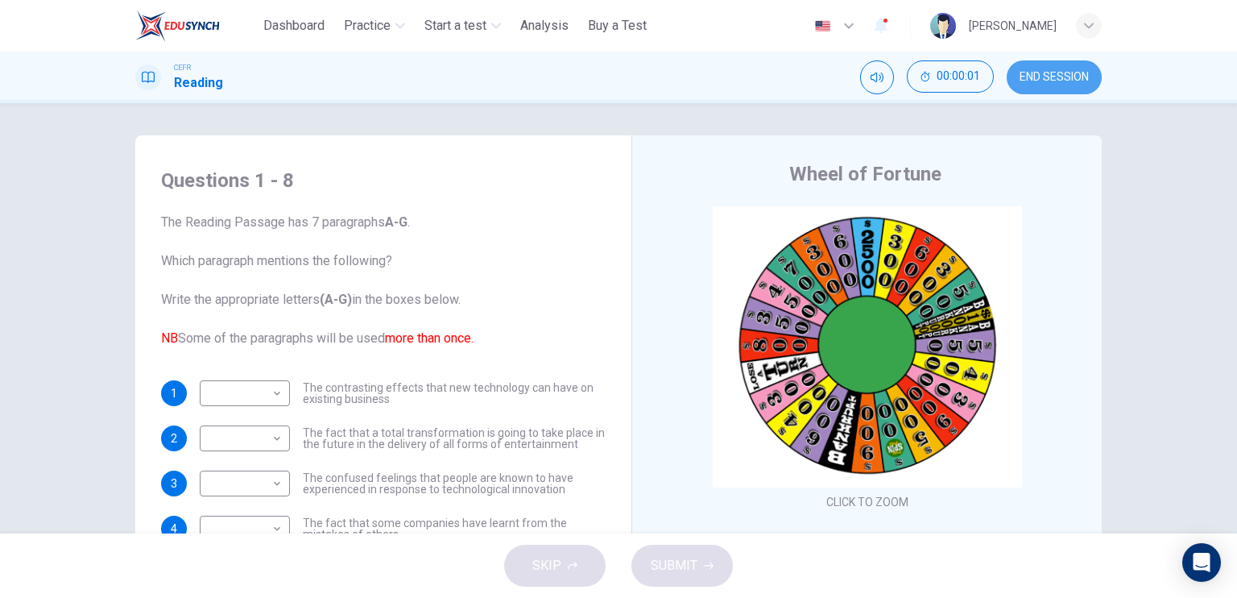
click at [1044, 81] on span "END SESSION" at bounding box center [1053, 77] width 69 height 13
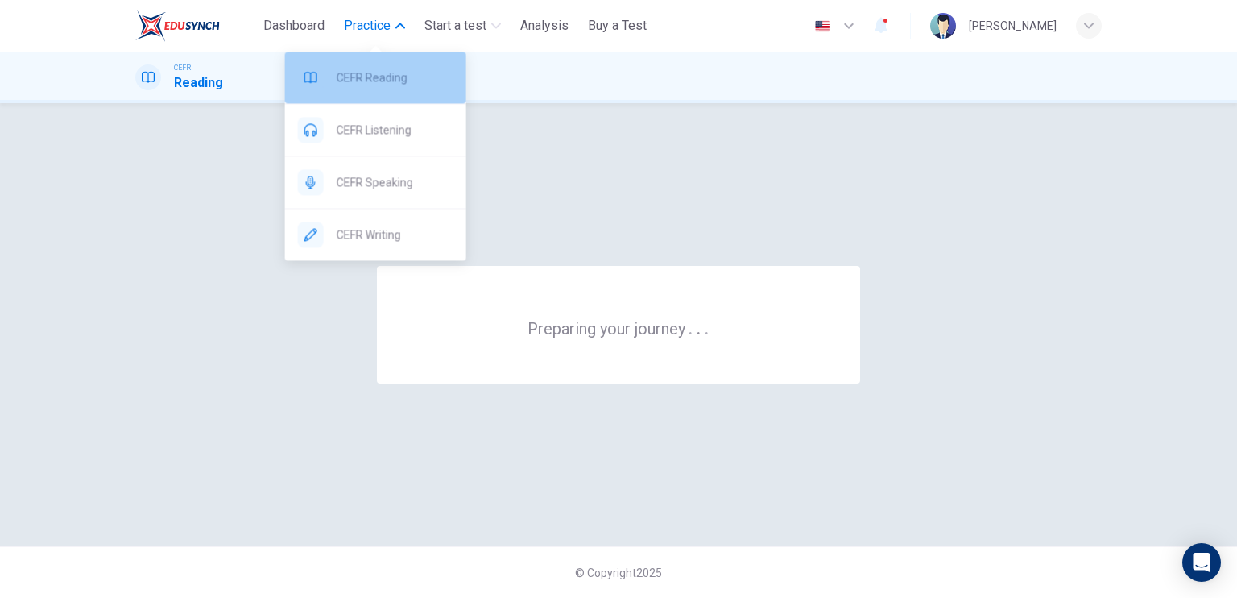
click at [389, 68] on span "CEFR Reading" at bounding box center [395, 77] width 117 height 19
click at [424, 72] on span "CEFR Reading" at bounding box center [395, 77] width 117 height 19
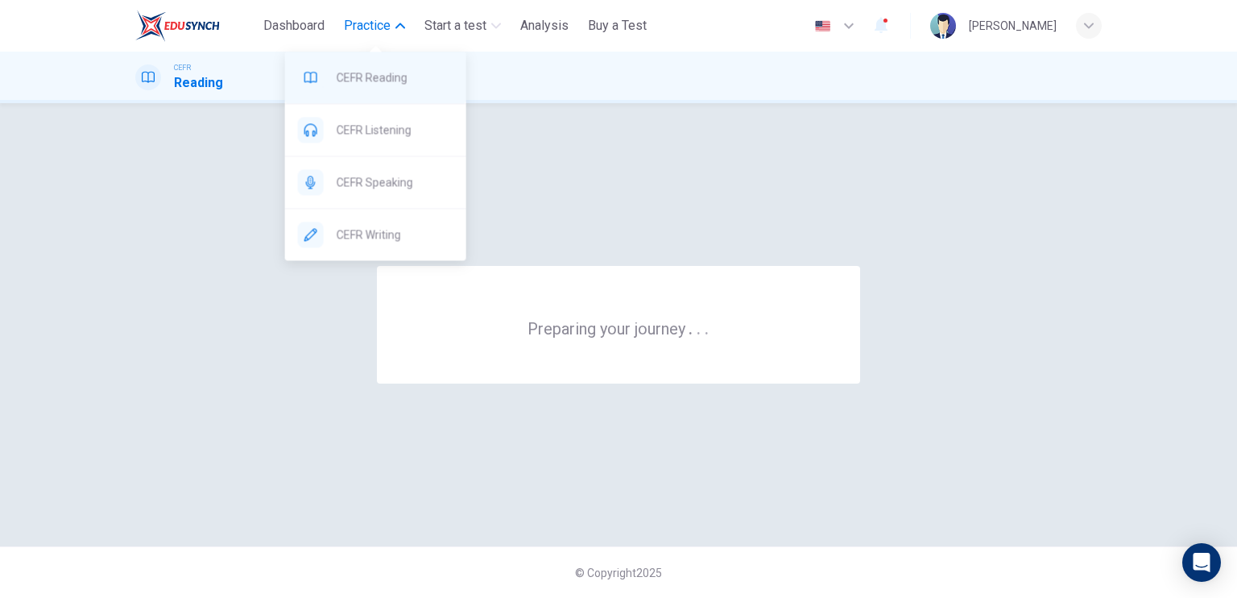
click at [424, 72] on span "CEFR Reading" at bounding box center [395, 77] width 117 height 19
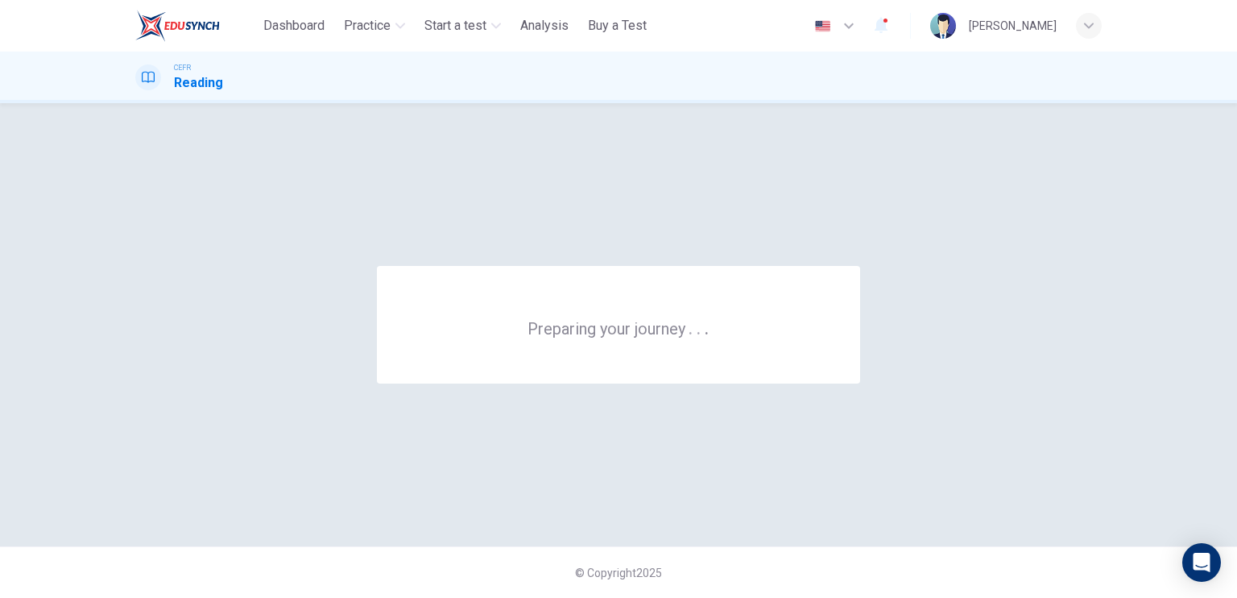
click at [541, 135] on div "Preparing your journey . . ." at bounding box center [618, 324] width 966 height 378
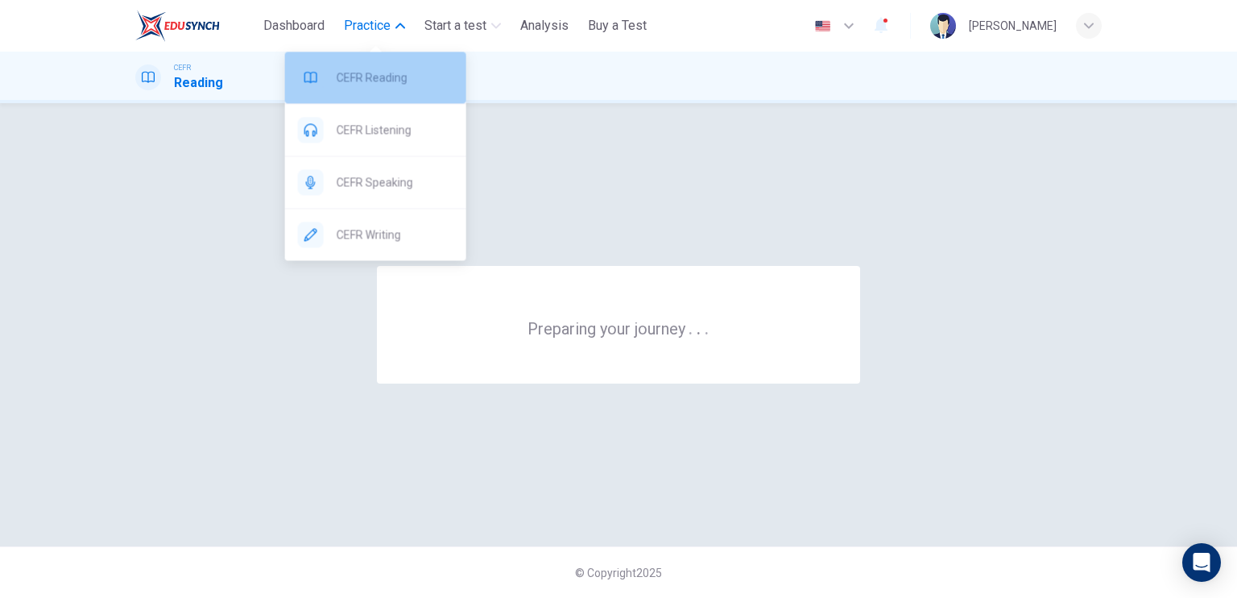
click at [378, 62] on div "CEFR Reading" at bounding box center [375, 78] width 181 height 52
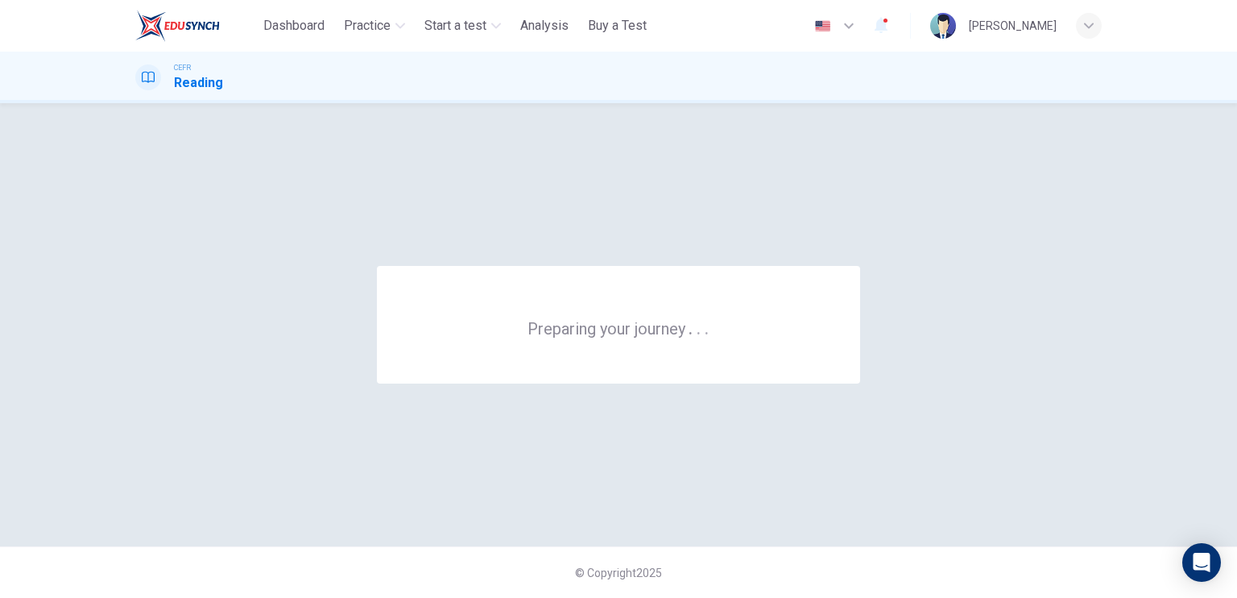
click at [615, 154] on div "Preparing your journey . . ." at bounding box center [618, 324] width 966 height 378
